Goal: Task Accomplishment & Management: Manage account settings

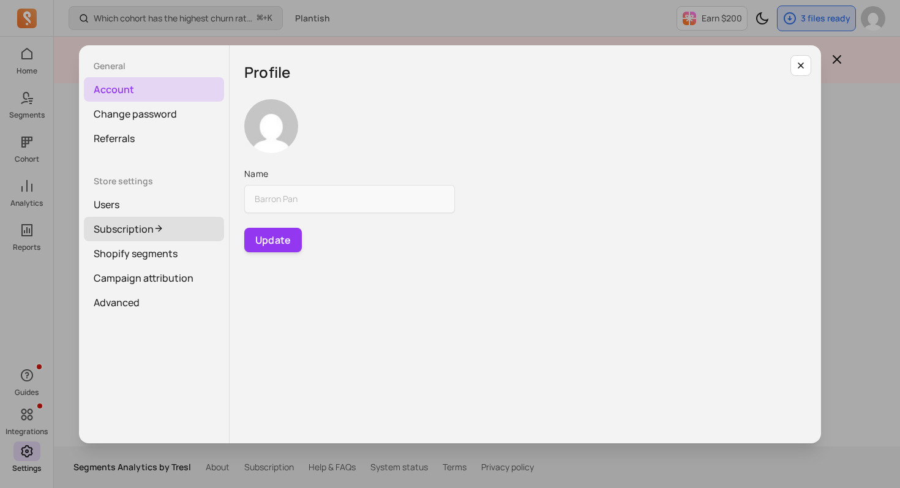
click at [178, 225] on link "Subscription" at bounding box center [154, 229] width 140 height 24
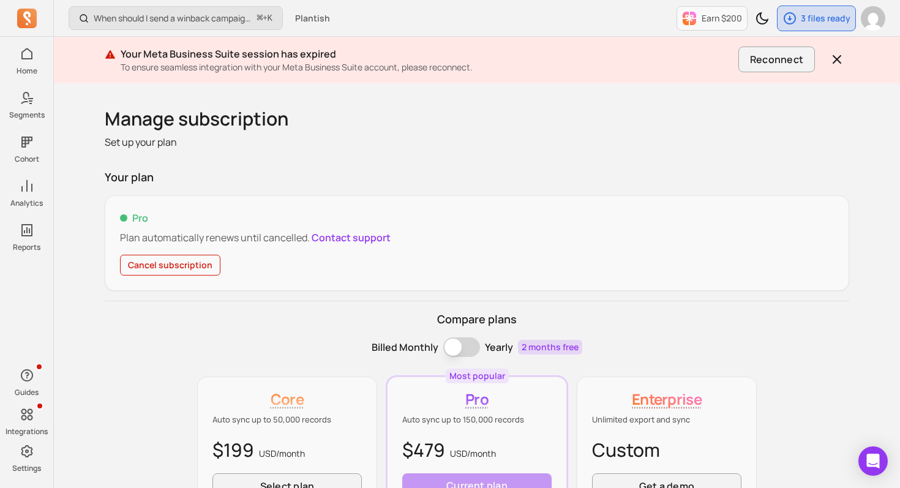
click at [177, 255] on button "Cancel subscription" at bounding box center [170, 265] width 100 height 21
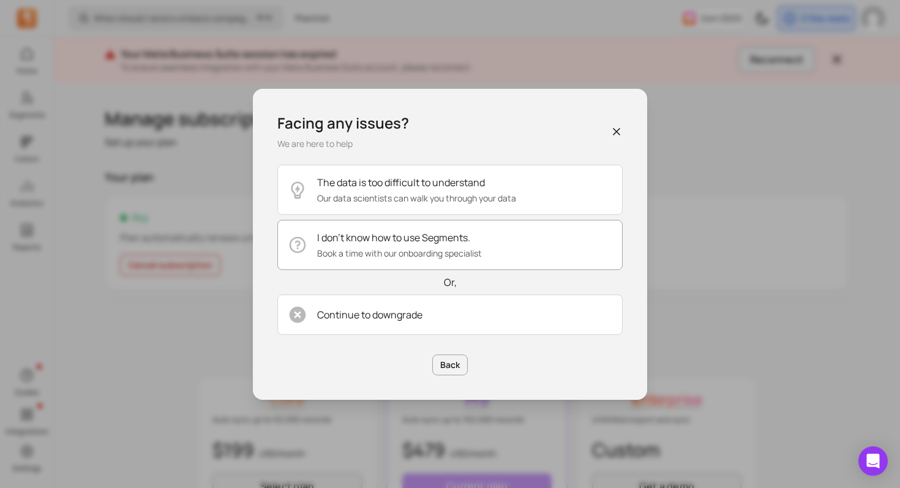
click at [416, 256] on p "Book a time with our onboarding specialist" at bounding box center [399, 253] width 165 height 12
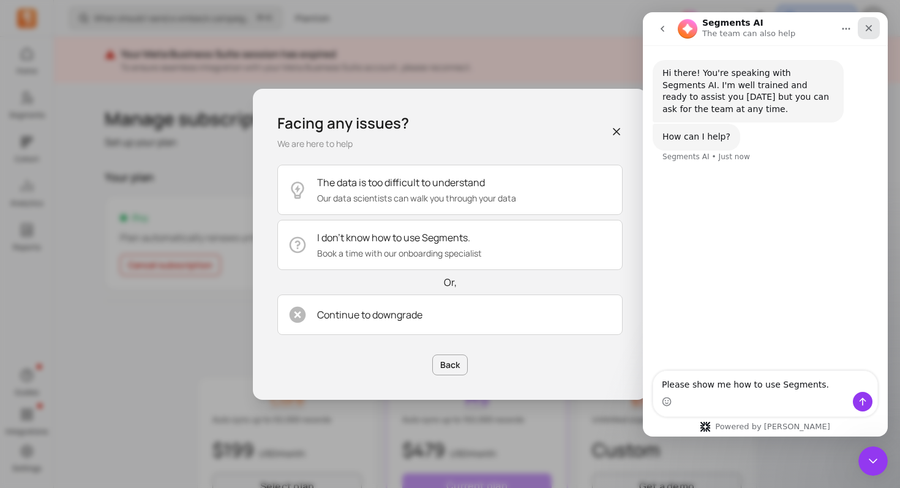
click at [871, 34] on div "Close" at bounding box center [868, 28] width 22 height 22
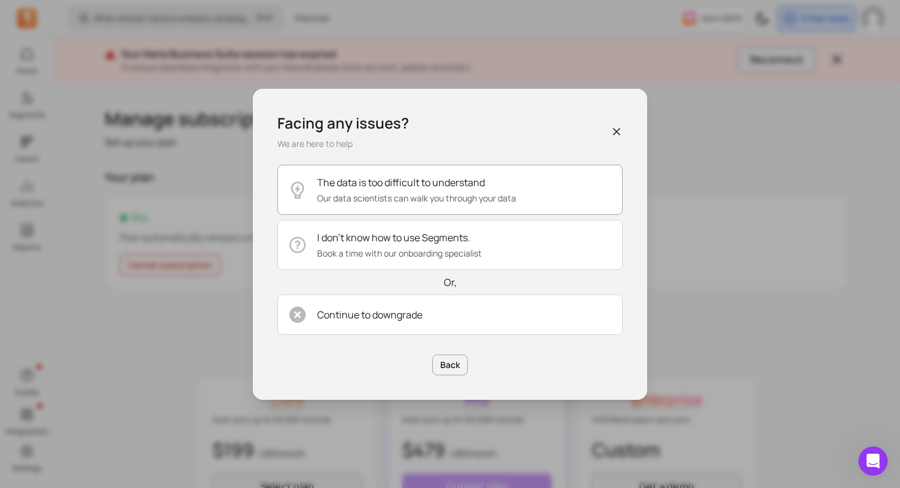
click at [503, 170] on button "The data is too difficult to understand Our data scientists can walk you throug…" at bounding box center [449, 190] width 345 height 50
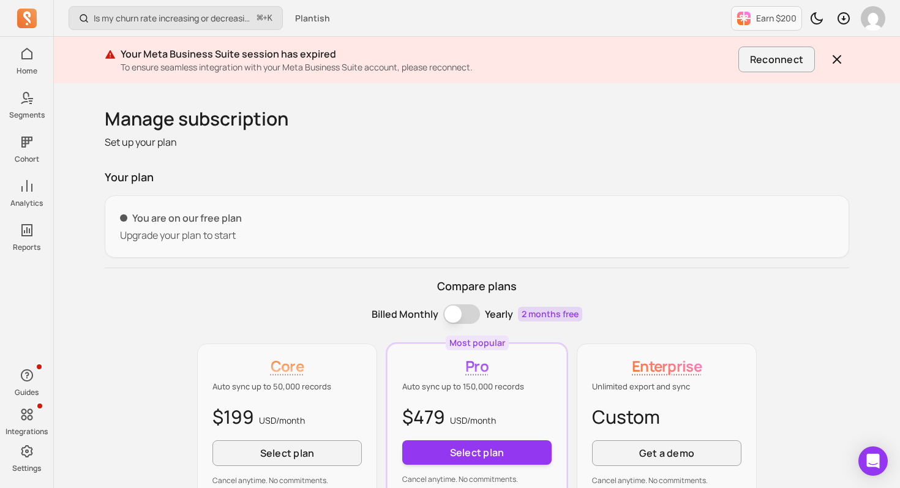
click at [200, 276] on div "Your plan You are on our free plan Upgrade your plan to start Compare plans Bil…" at bounding box center [477, 414] width 744 height 491
click at [140, 307] on div "Billed Monthly Billing term Yearly 2 months free" at bounding box center [477, 314] width 744 height 20
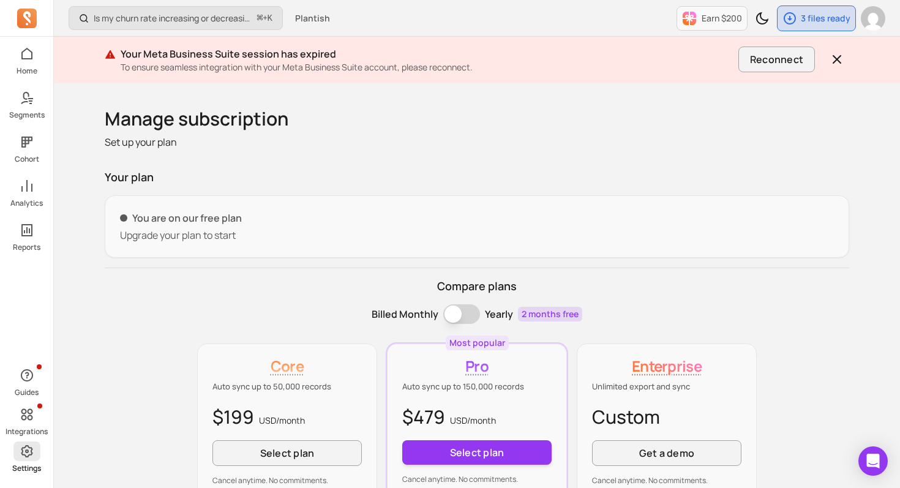
click at [36, 460] on span at bounding box center [26, 451] width 27 height 20
click at [28, 449] on icon at bounding box center [27, 451] width 15 height 15
click at [3, 457] on link "Settings" at bounding box center [26, 457] width 53 height 32
click at [28, 454] on icon at bounding box center [27, 451] width 12 height 12
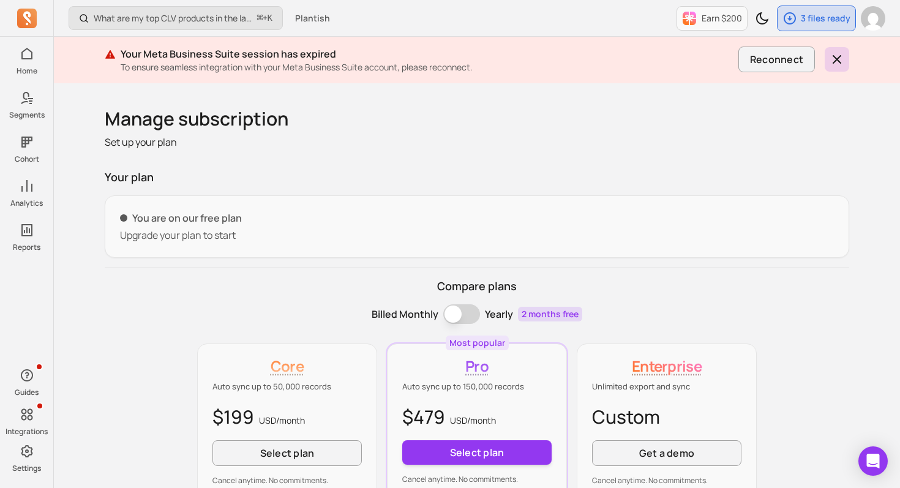
click at [837, 48] on button "button" at bounding box center [836, 59] width 24 height 24
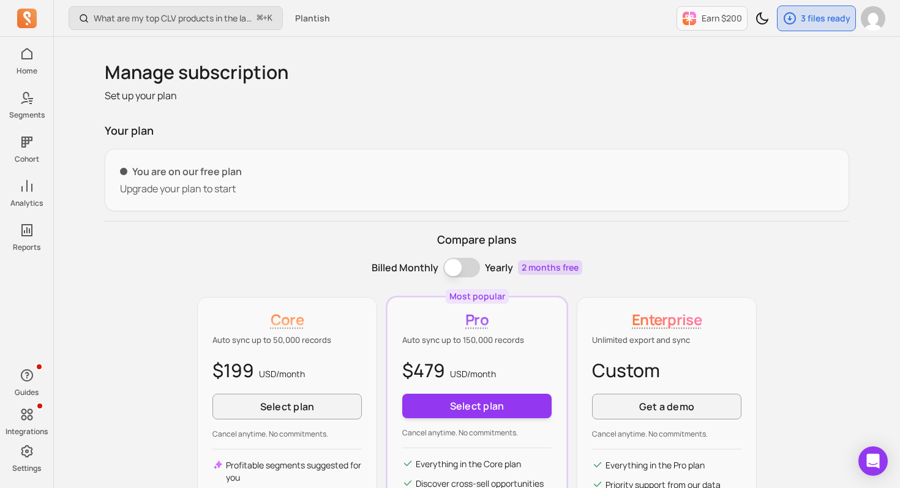
click at [862, 27] on div at bounding box center [873, 18] width 24 height 24
click at [868, 23] on img "button" at bounding box center [873, 18] width 24 height 24
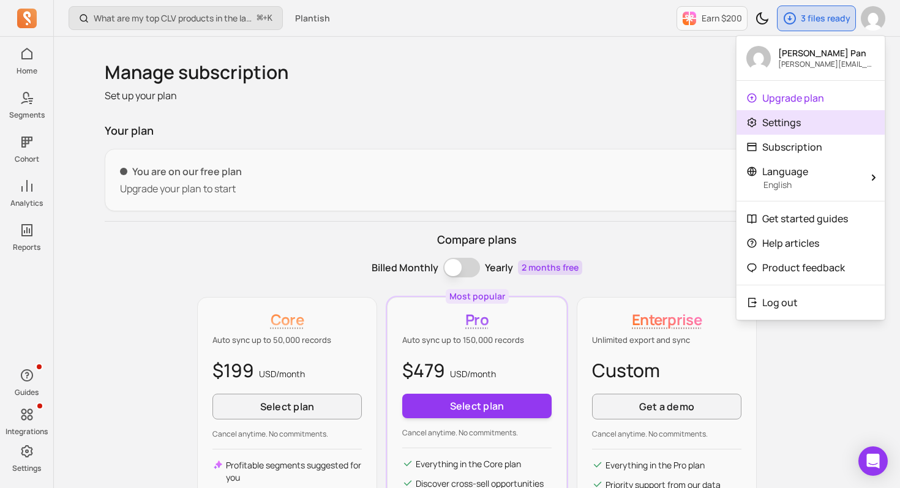
click at [769, 125] on p "Settings" at bounding box center [781, 122] width 39 height 15
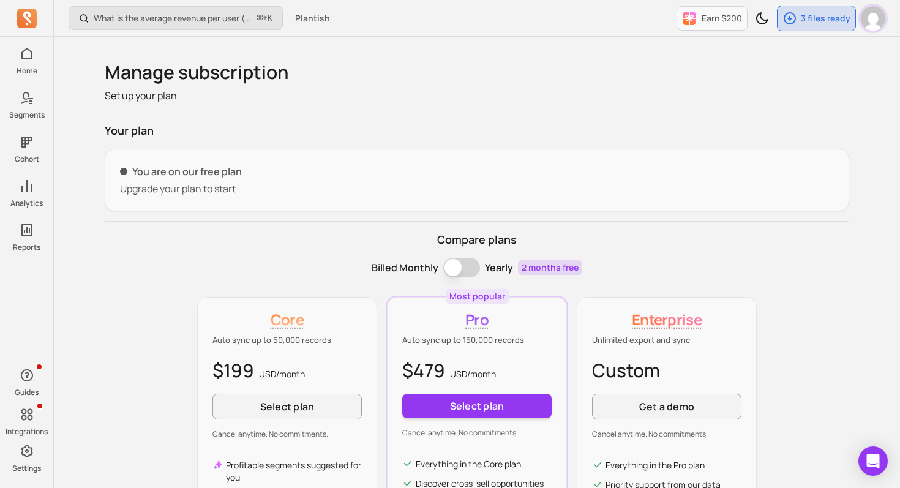
click at [883, 21] on img "button" at bounding box center [873, 18] width 24 height 24
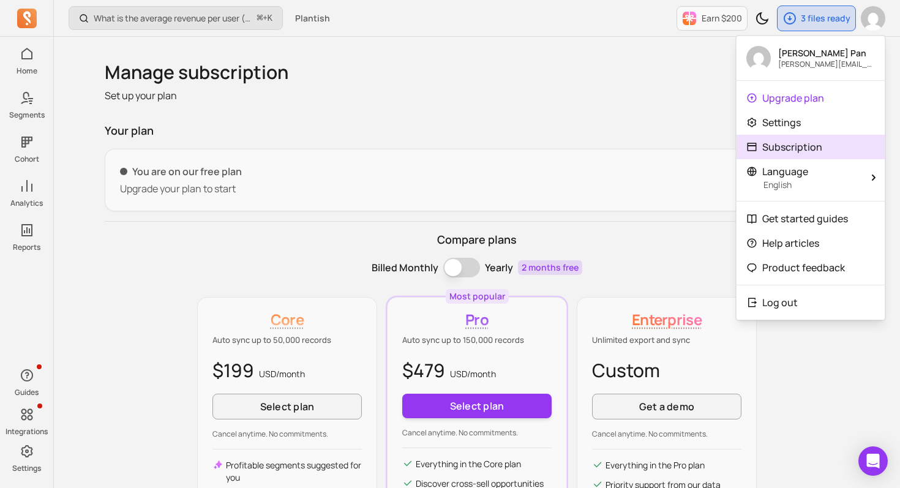
click at [772, 147] on p "Subscription" at bounding box center [792, 147] width 60 height 15
click at [752, 148] on icon at bounding box center [751, 146] width 11 height 11
click at [810, 149] on p "Subscription" at bounding box center [792, 147] width 60 height 15
click at [605, 127] on p "Your plan" at bounding box center [477, 130] width 744 height 17
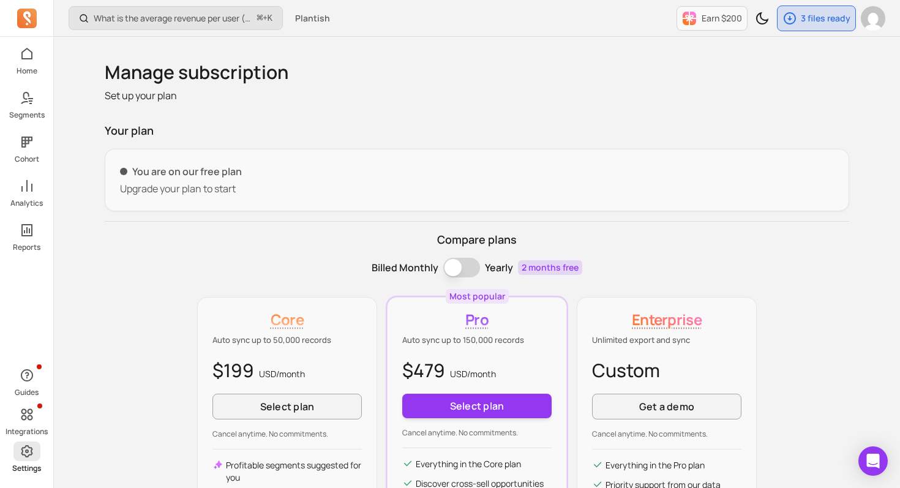
click at [35, 454] on span at bounding box center [26, 451] width 27 height 20
click at [28, 452] on icon at bounding box center [27, 451] width 15 height 15
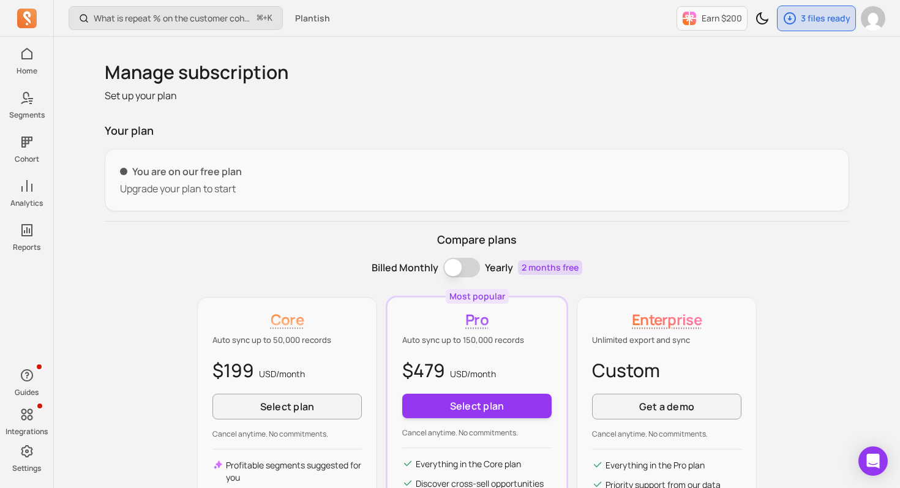
click at [28, 452] on icon at bounding box center [27, 451] width 15 height 15
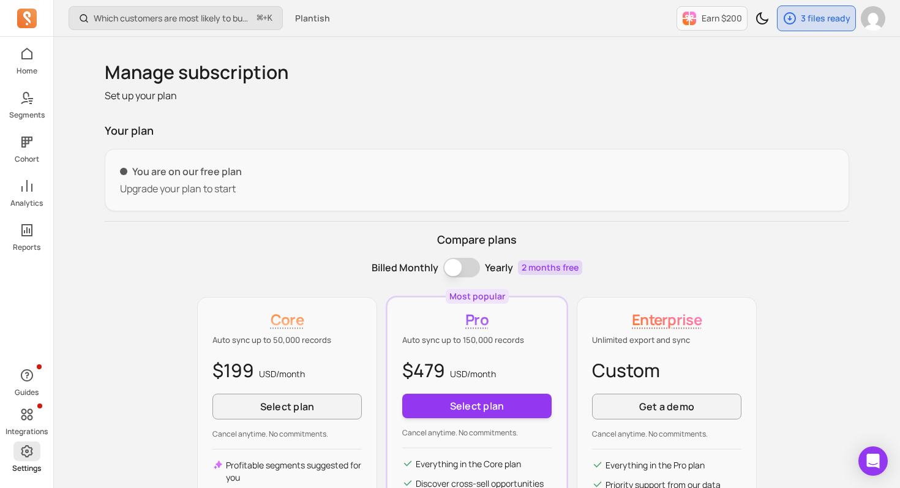
click at [31, 451] on icon at bounding box center [27, 451] width 12 height 12
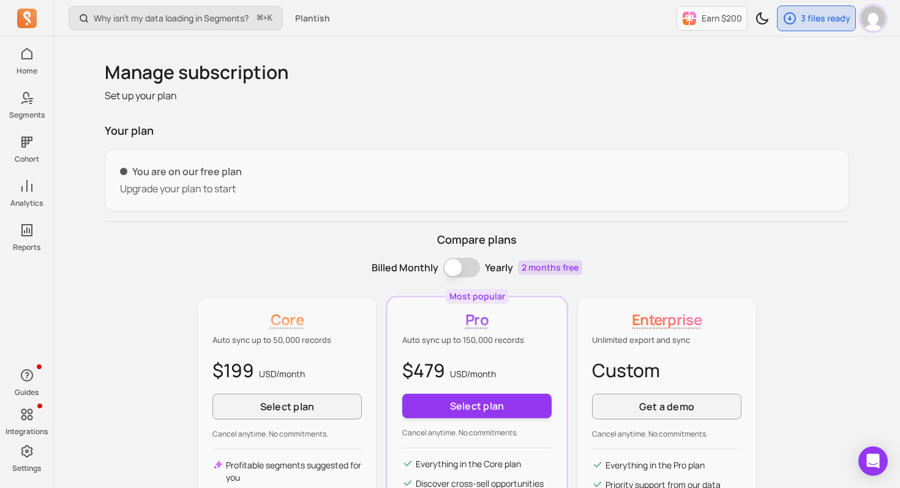
click at [874, 22] on img "button" at bounding box center [873, 18] width 24 height 24
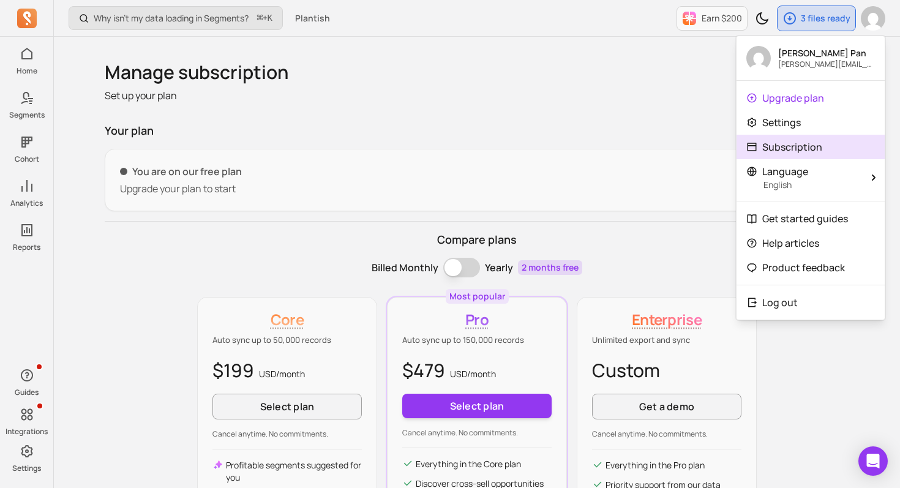
click at [807, 143] on p "Subscription" at bounding box center [792, 147] width 60 height 15
click at [756, 149] on icon at bounding box center [751, 146] width 11 height 11
click at [605, 147] on div "Your plan You are on our free plan Upgrade your plan to start Compare plans Bil…" at bounding box center [477, 367] width 744 height 491
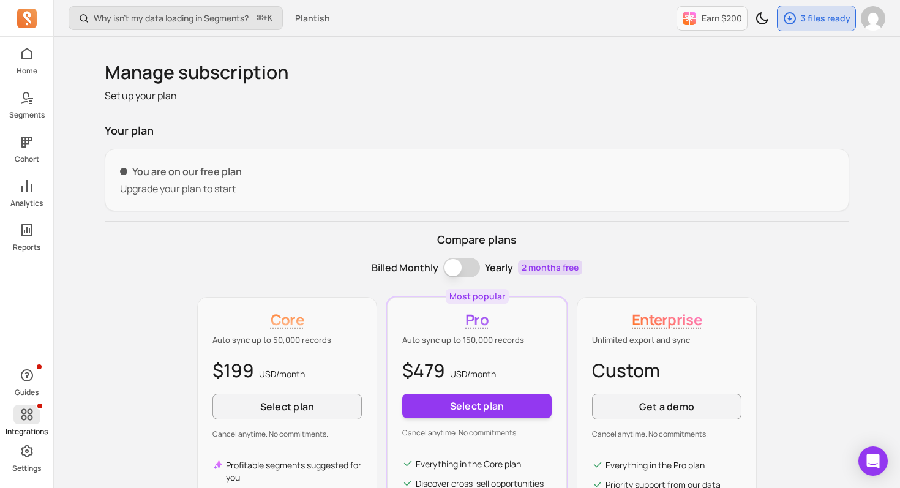
click at [26, 417] on icon at bounding box center [27, 415] width 12 height 12
click at [32, 455] on icon at bounding box center [27, 451] width 15 height 15
click at [25, 54] on icon at bounding box center [27, 54] width 15 height 15
click at [35, 110] on p "Segments" at bounding box center [26, 115] width 35 height 10
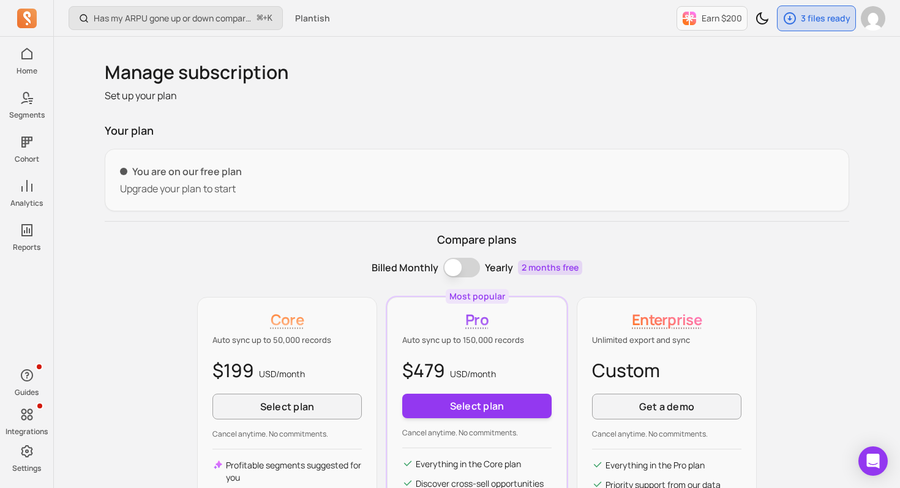
click at [523, 95] on p "Set up your plan" at bounding box center [477, 95] width 744 height 15
click at [610, 125] on p "Your plan" at bounding box center [477, 130] width 744 height 17
click at [867, 17] on img "button" at bounding box center [873, 18] width 24 height 24
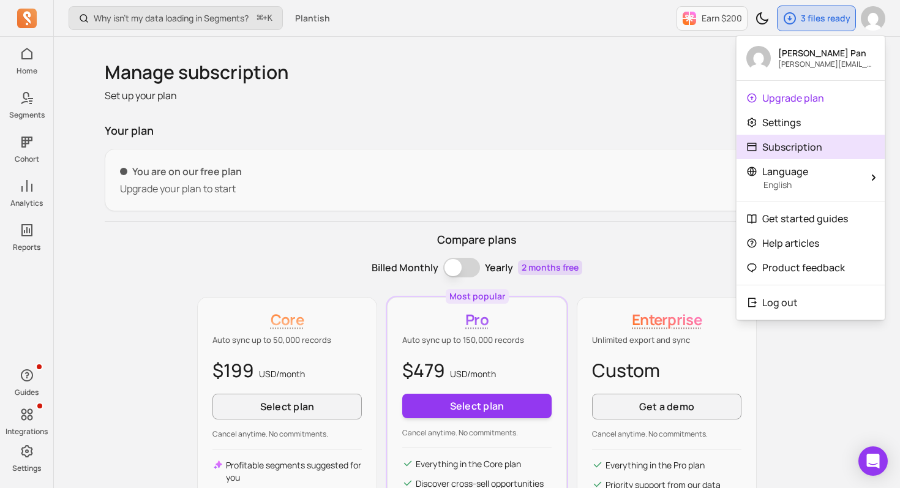
click at [821, 143] on link "Subscription" at bounding box center [810, 147] width 148 height 24
click at [362, 191] on p "Upgrade your plan to start" at bounding box center [477, 188] width 714 height 15
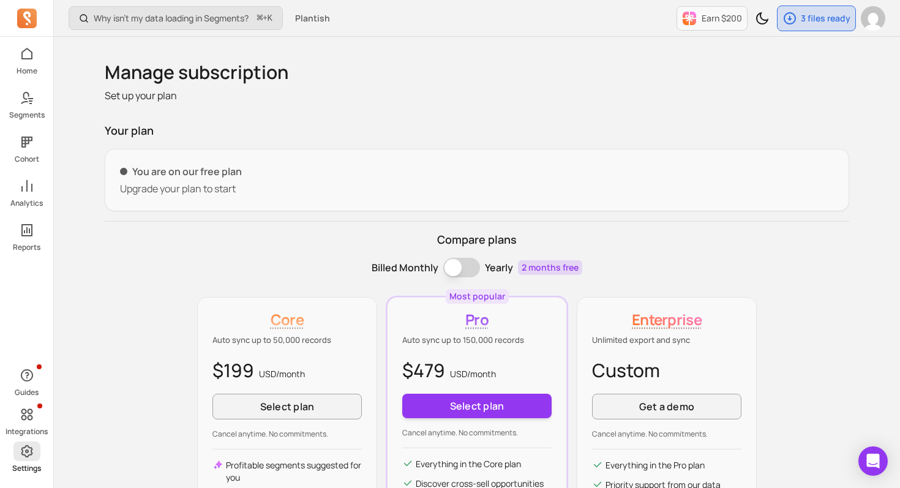
click at [33, 465] on p "Settings" at bounding box center [26, 468] width 29 height 10
click at [31, 460] on span at bounding box center [26, 451] width 27 height 20
click at [31, 458] on icon at bounding box center [27, 451] width 15 height 15
click at [35, 23] on icon at bounding box center [27, 19] width 20 height 20
click at [42, 50] on link "Home" at bounding box center [26, 60] width 53 height 32
